Goal: Download file/media

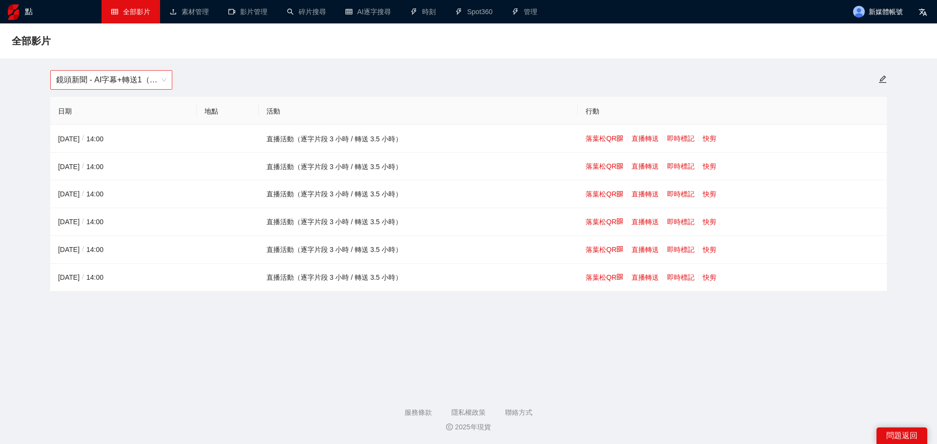
click at [160, 83] on font "鏡頭新聞 - AI字幕+轉送1（[DATE]-[DATE]）" at bounding box center [132, 80] width 153 height 8
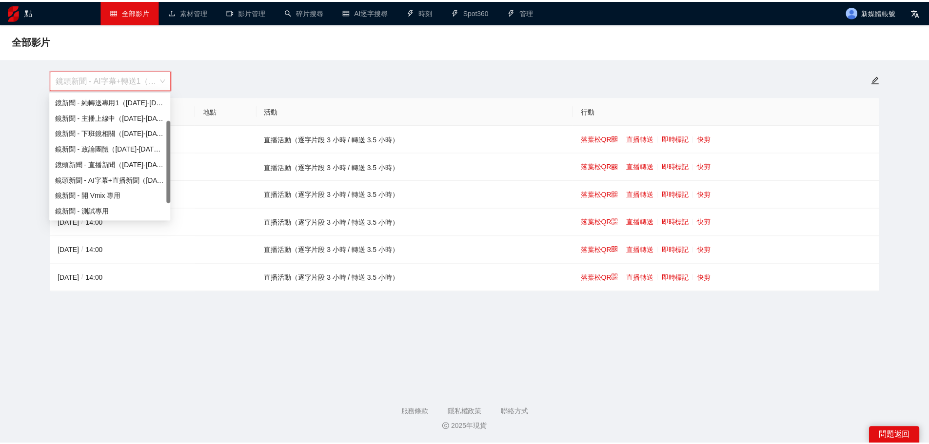
scroll to position [62, 0]
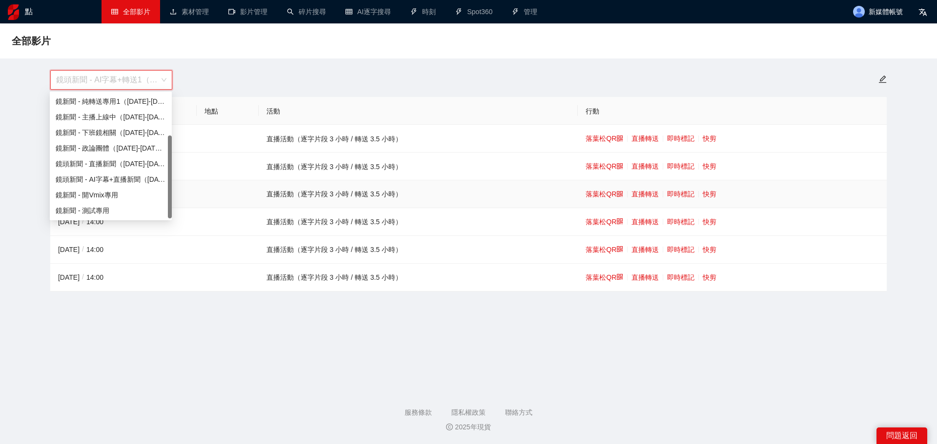
drag, startPoint x: 171, startPoint y: 135, endPoint x: 172, endPoint y: 192, distance: 57.1
click at [172, 192] on body "點 全部影片 素材管理 影片管理 碎片搜尋 AI逐字搜尋 時刻 Spot360 管理 新媒體帳號 全部影片 鏡頭新聞 - AI字幕+轉送1（[DATE]-[D…" at bounding box center [468, 222] width 937 height 444
click at [149, 176] on font "鏡頭新聞 - AI字幕+直播新聞（[DATE]-[DATE]）" at bounding box center [128, 180] width 144 height 8
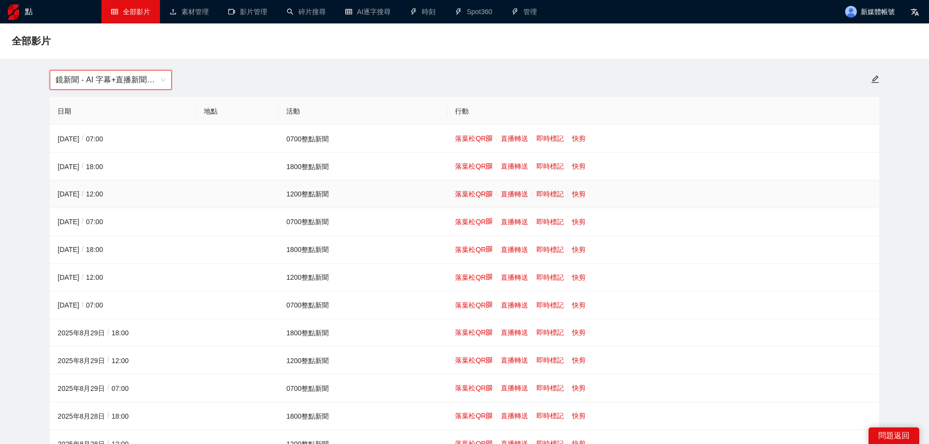
click at [577, 195] on font "快剪" at bounding box center [579, 194] width 14 height 8
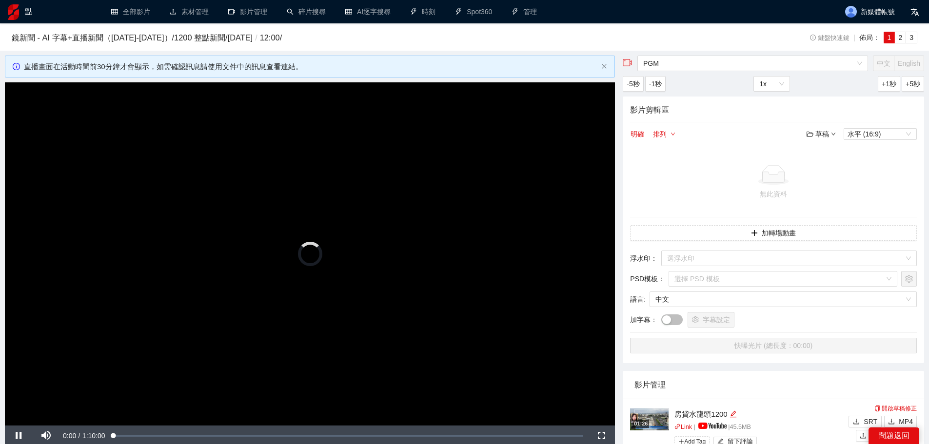
click at [347, 226] on video "Video Player" at bounding box center [310, 253] width 610 height 343
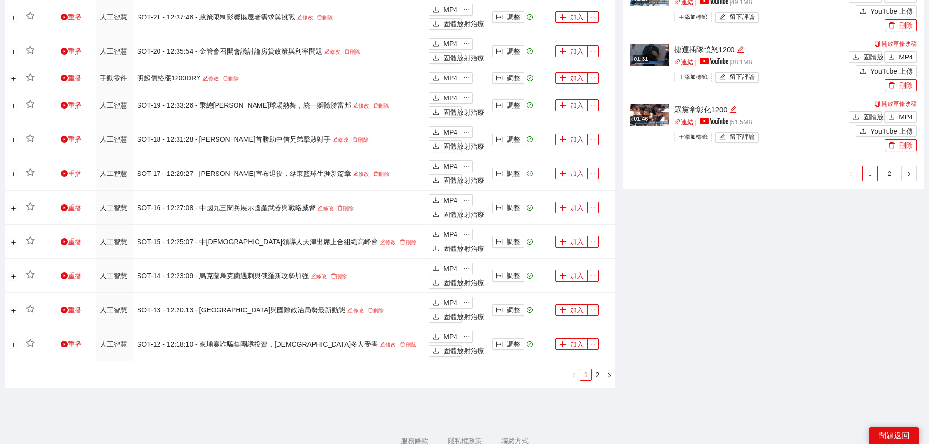
scroll to position [827, 0]
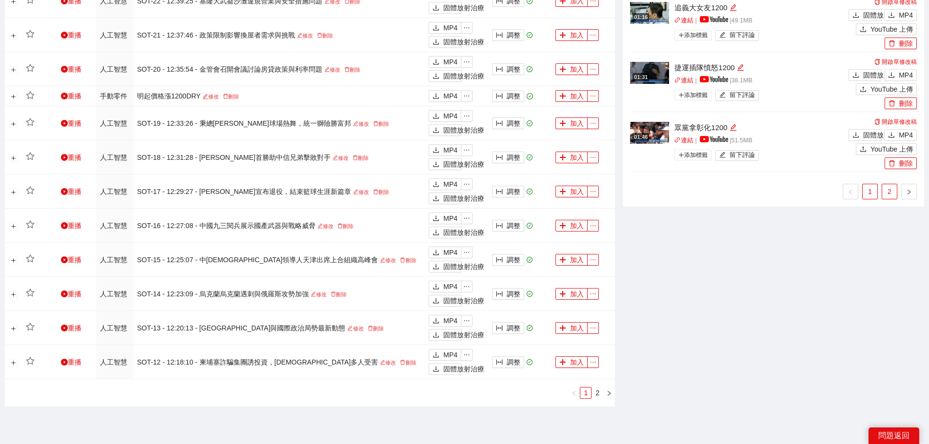
click at [893, 194] on link "2" at bounding box center [890, 191] width 15 height 15
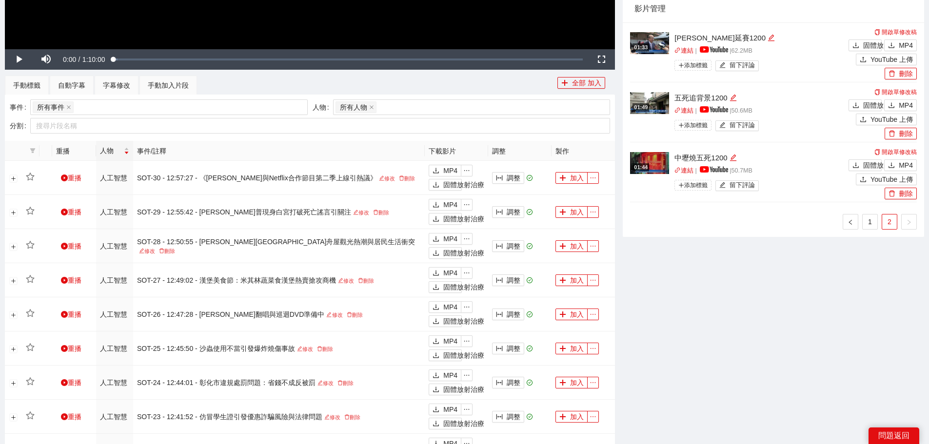
scroll to position [290, 0]
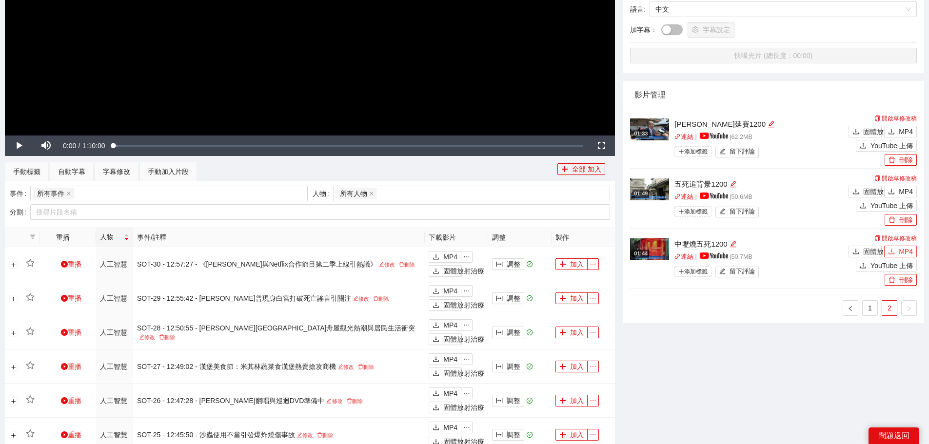
click at [903, 252] on font "MP4" at bounding box center [906, 252] width 14 height 8
click at [906, 194] on font "MP4" at bounding box center [906, 192] width 14 height 8
click at [906, 134] on font "MP4" at bounding box center [906, 132] width 14 height 8
click at [869, 308] on font "1" at bounding box center [870, 308] width 4 height 8
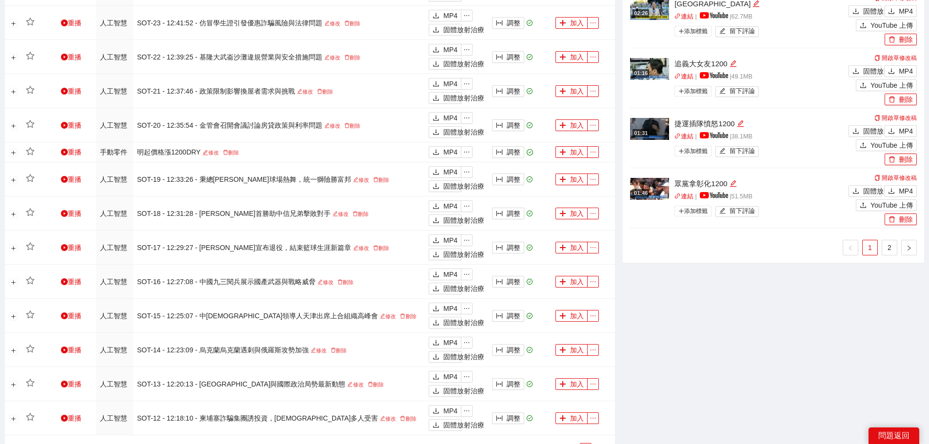
scroll to position [789, 0]
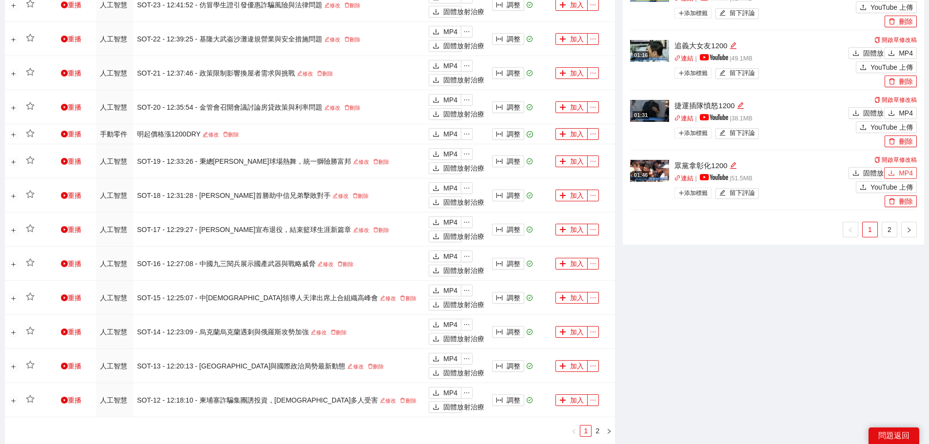
click at [904, 174] on font "MP4" at bounding box center [906, 173] width 14 height 8
click at [905, 107] on div "固體放射治療 MP4" at bounding box center [881, 112] width 71 height 14
click at [899, 110] on button "MP4" at bounding box center [900, 113] width 33 height 12
click at [905, 49] on font "MP4" at bounding box center [906, 53] width 14 height 8
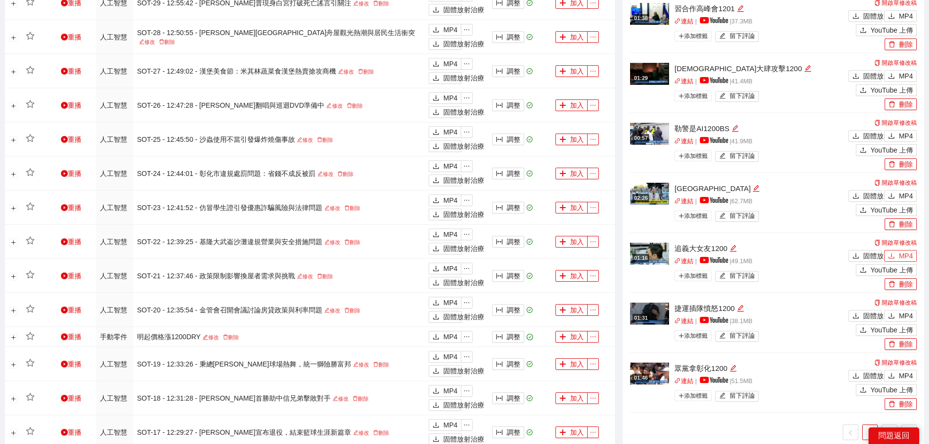
scroll to position [584, 0]
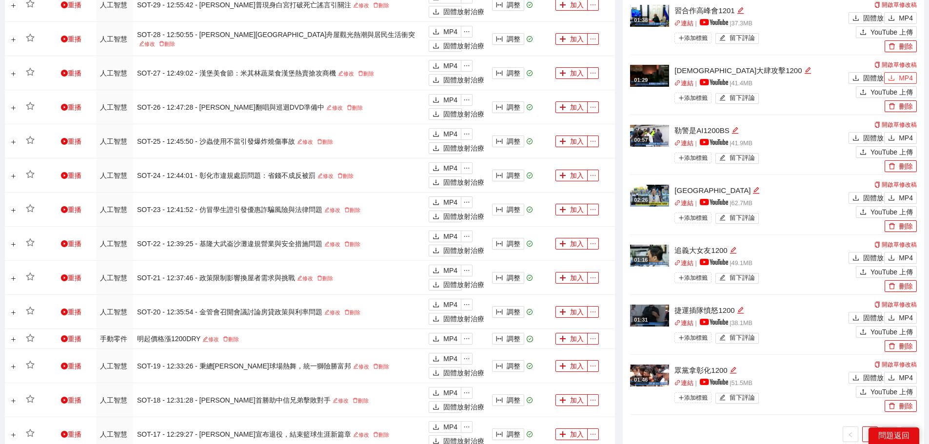
click at [895, 79] on icon "下載" at bounding box center [891, 78] width 7 height 7
click at [908, 19] on font "MP4" at bounding box center [906, 18] width 14 height 8
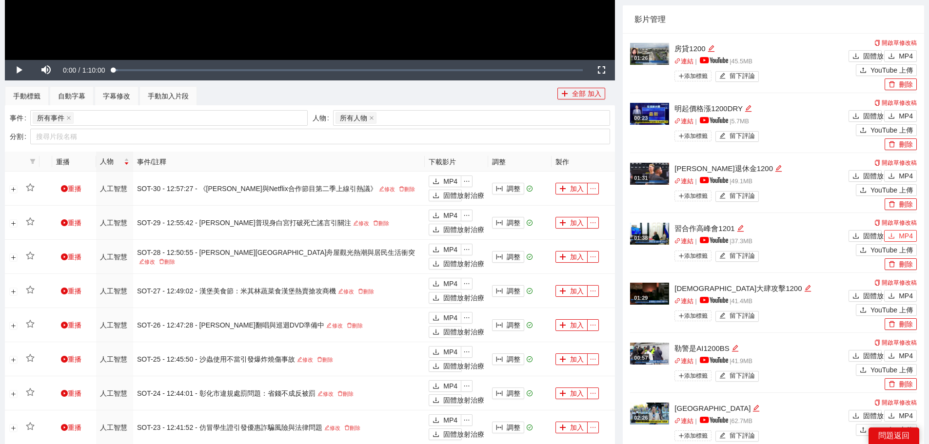
scroll to position [328, 0]
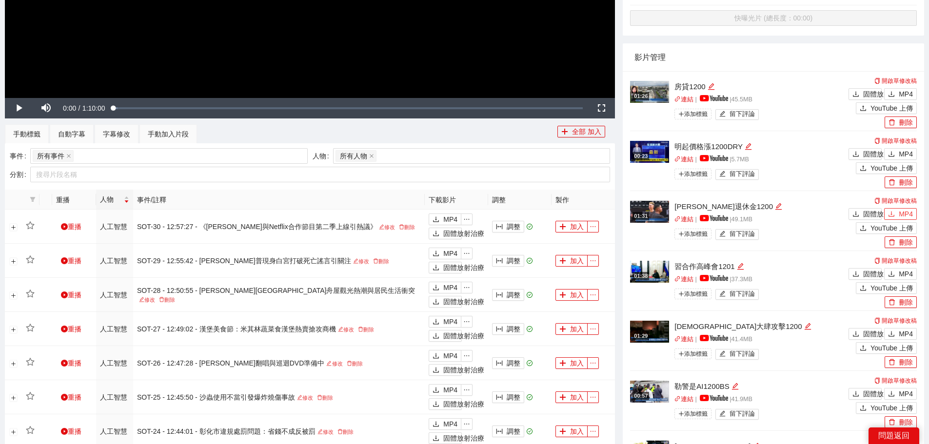
click at [899, 211] on button "MP4" at bounding box center [900, 214] width 33 height 12
click at [906, 94] on font "MP4" at bounding box center [906, 94] width 14 height 8
